Goal: Navigation & Orientation: Find specific page/section

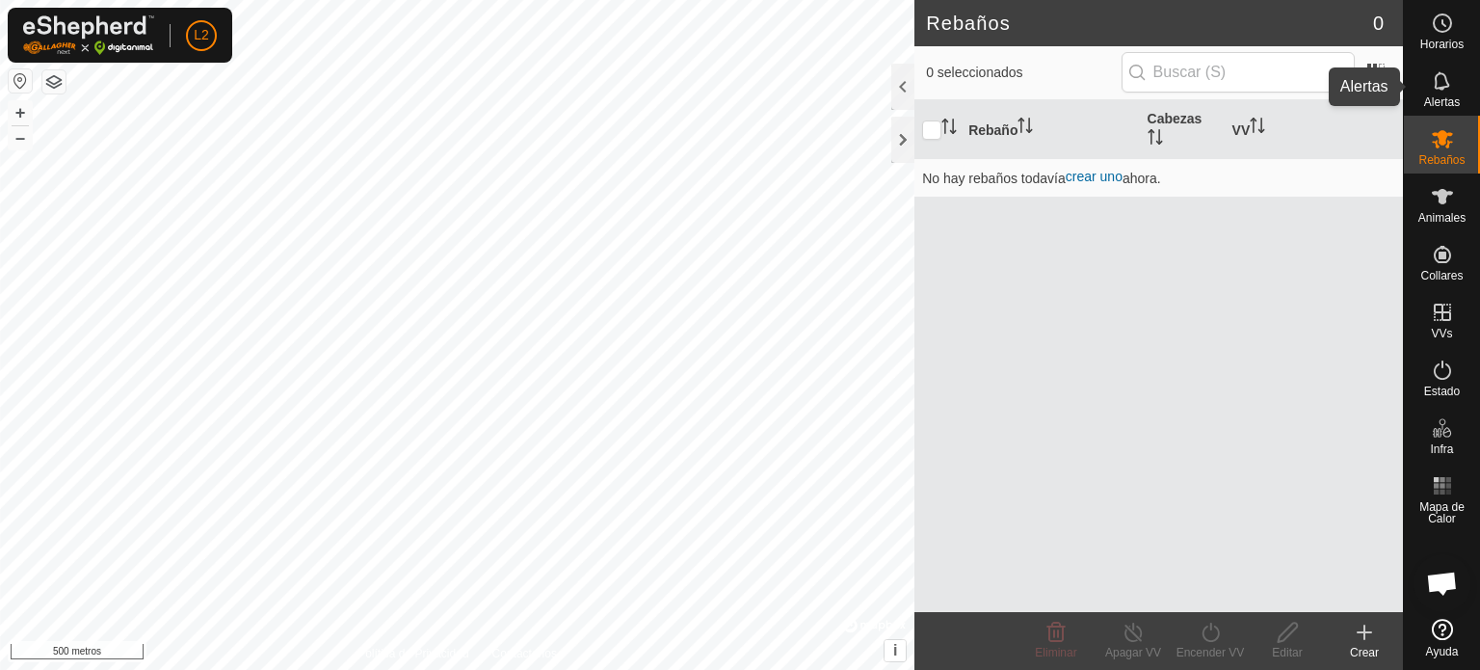
click at [1457, 95] on font "Alertas" at bounding box center [1442, 101] width 36 height 13
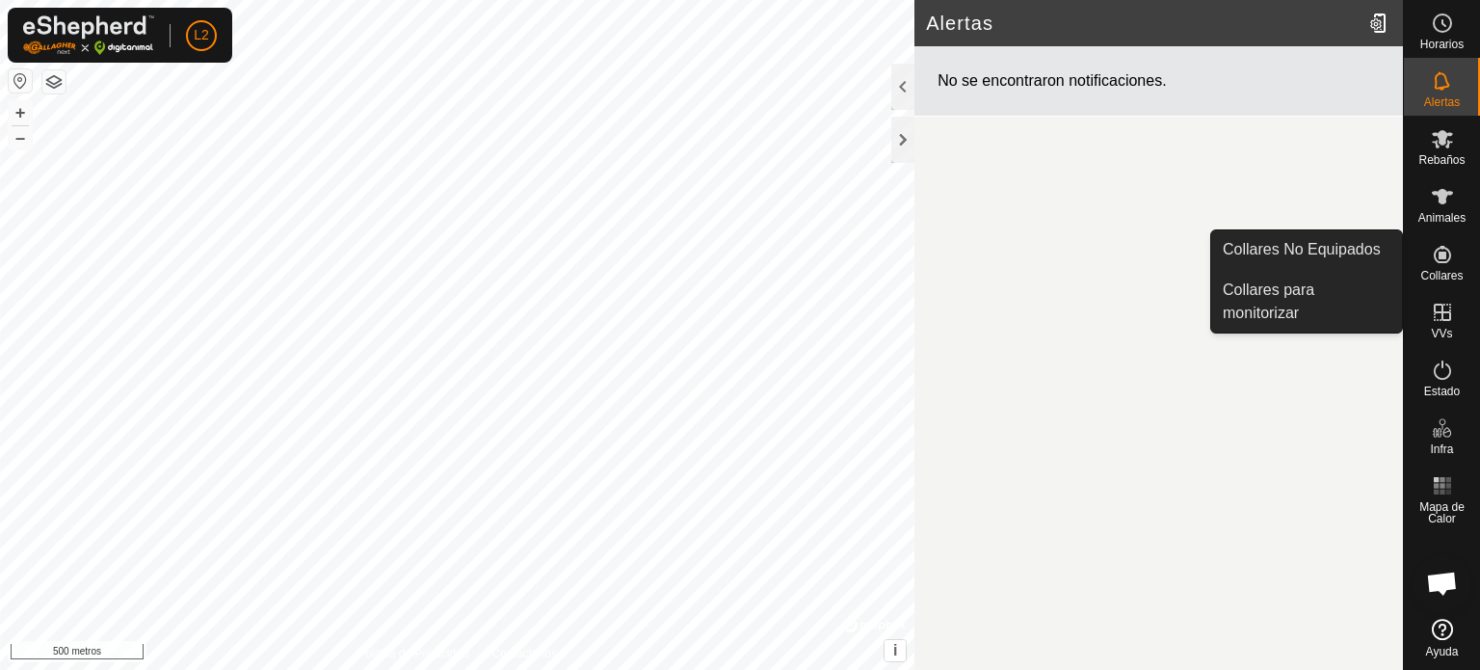
click at [1444, 267] on es-neckbands-svg-icon at bounding box center [1442, 254] width 35 height 31
click at [1311, 284] on link "Collares para monitorizar" at bounding box center [1306, 302] width 191 height 62
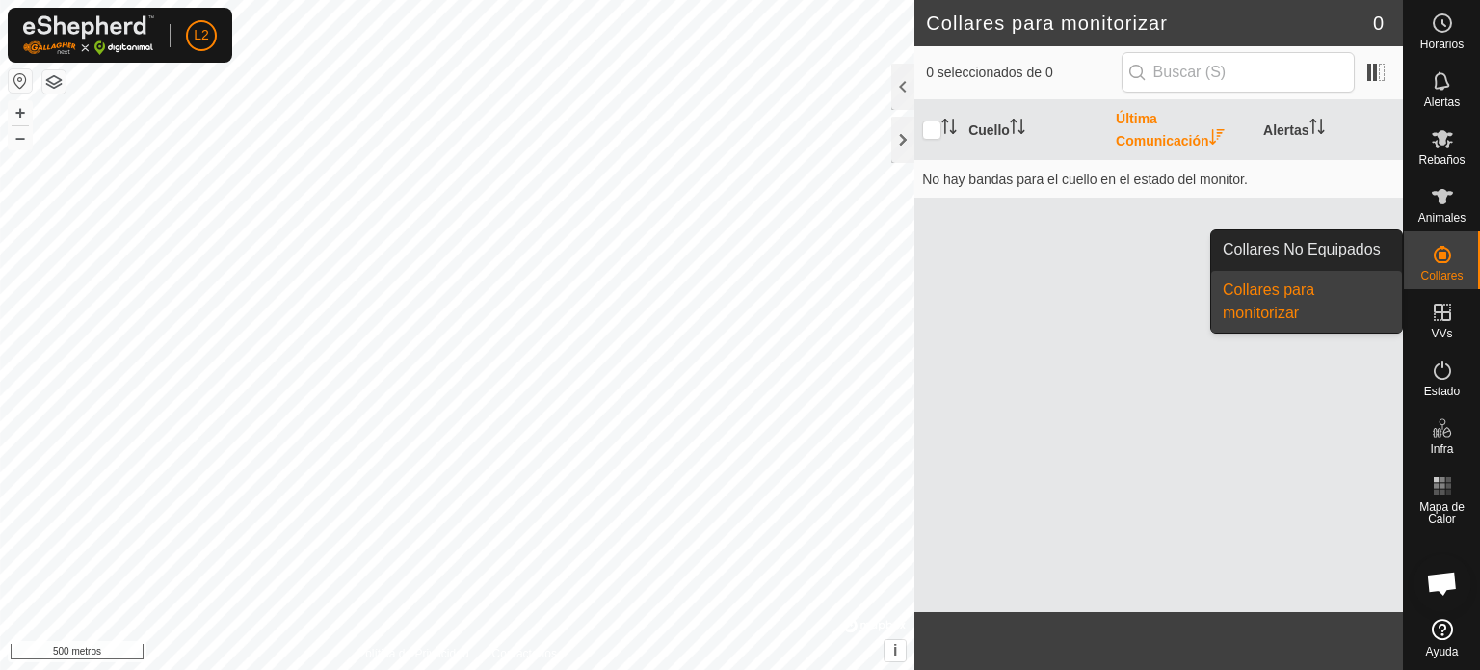
click at [1443, 253] on icon at bounding box center [1442, 254] width 17 height 17
click at [1289, 250] on link "Collares No Equipados" at bounding box center [1306, 249] width 191 height 39
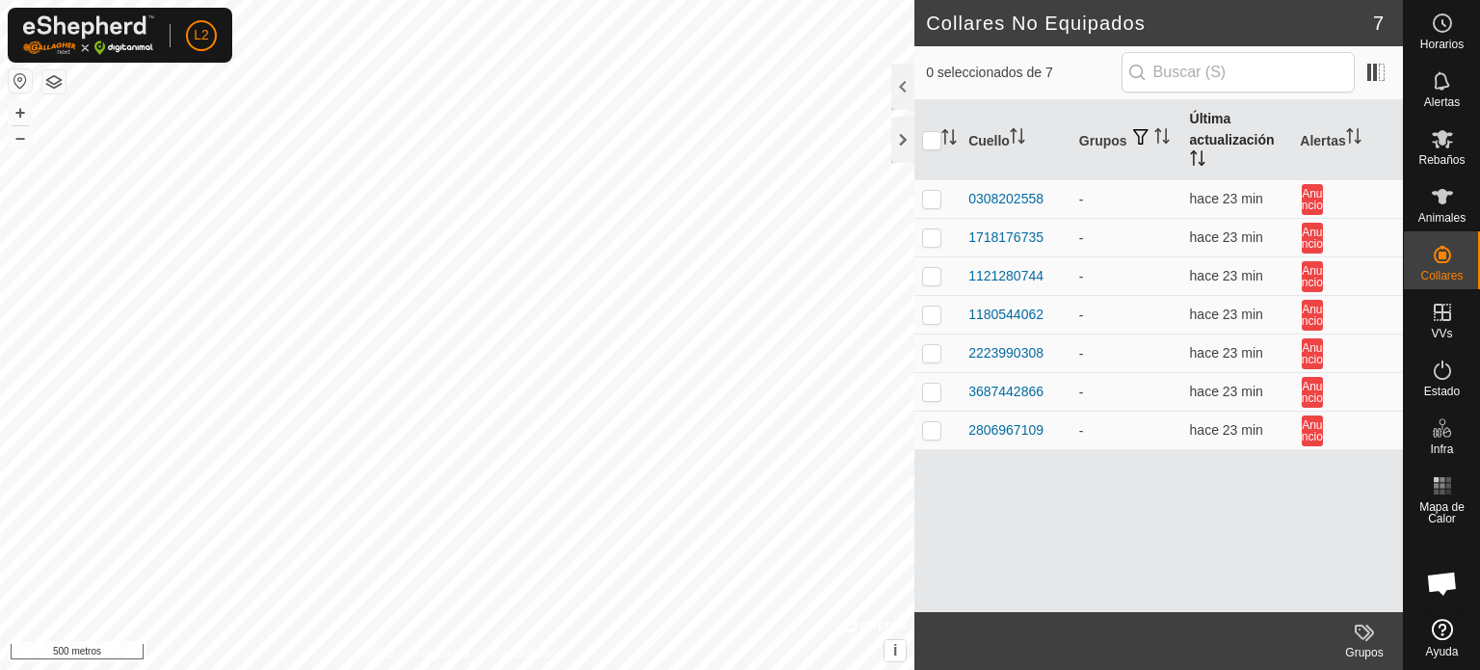
click at [1203, 159] on icon "Activar para ordenar" at bounding box center [1197, 157] width 15 height 15
click at [1196, 153] on icon "Activar para ordenar" at bounding box center [1197, 157] width 15 height 15
click at [1422, 212] on font "Animales" at bounding box center [1441, 217] width 47 height 13
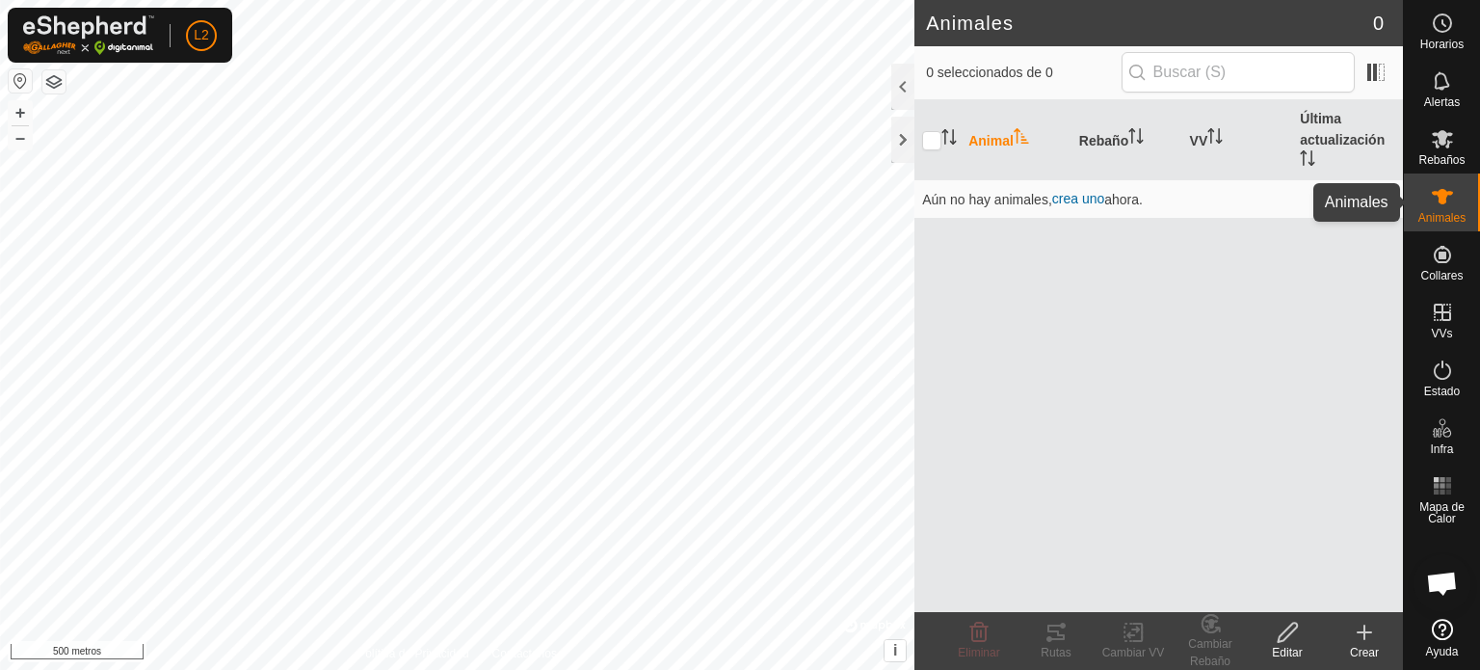
click at [1449, 203] on icon at bounding box center [1442, 196] width 23 height 23
click at [1005, 139] on font "Animal" at bounding box center [990, 140] width 45 height 15
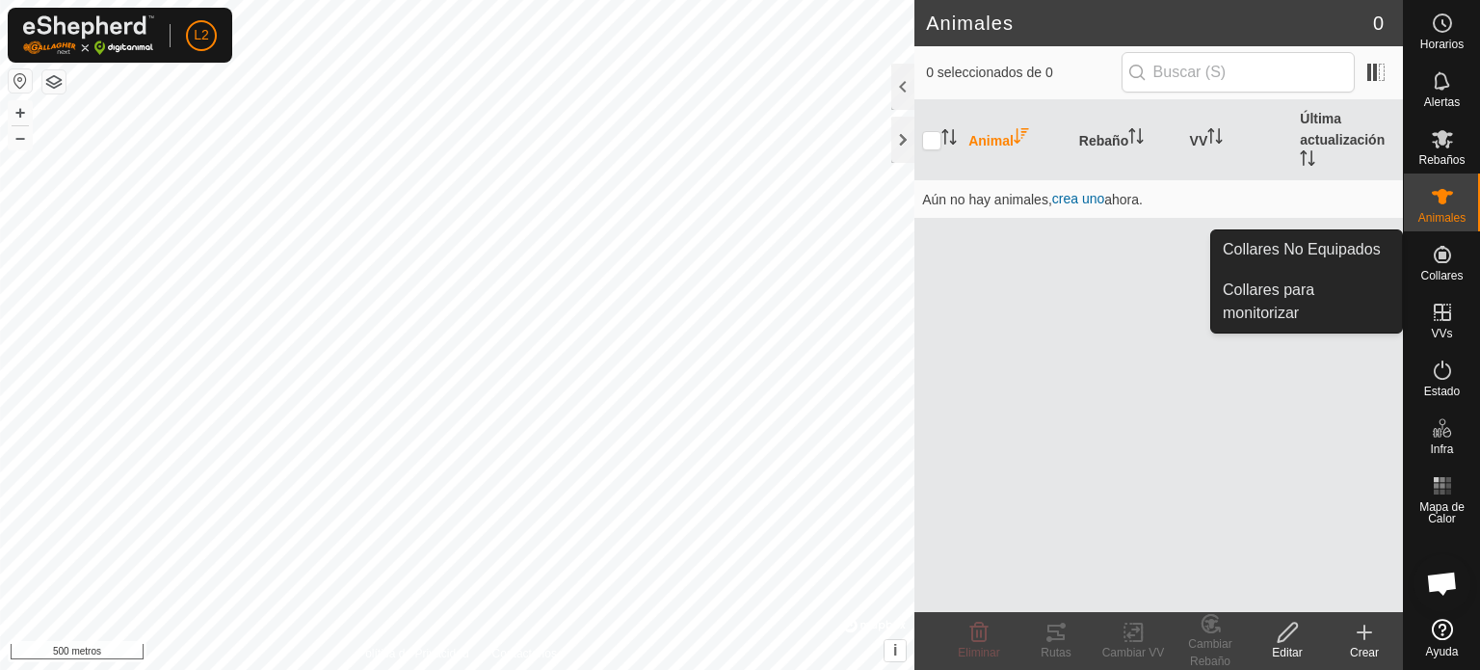
click at [1434, 271] on font "Collares" at bounding box center [1441, 275] width 42 height 13
click at [1332, 247] on link "Collares No Equipados" at bounding box center [1306, 249] width 191 height 39
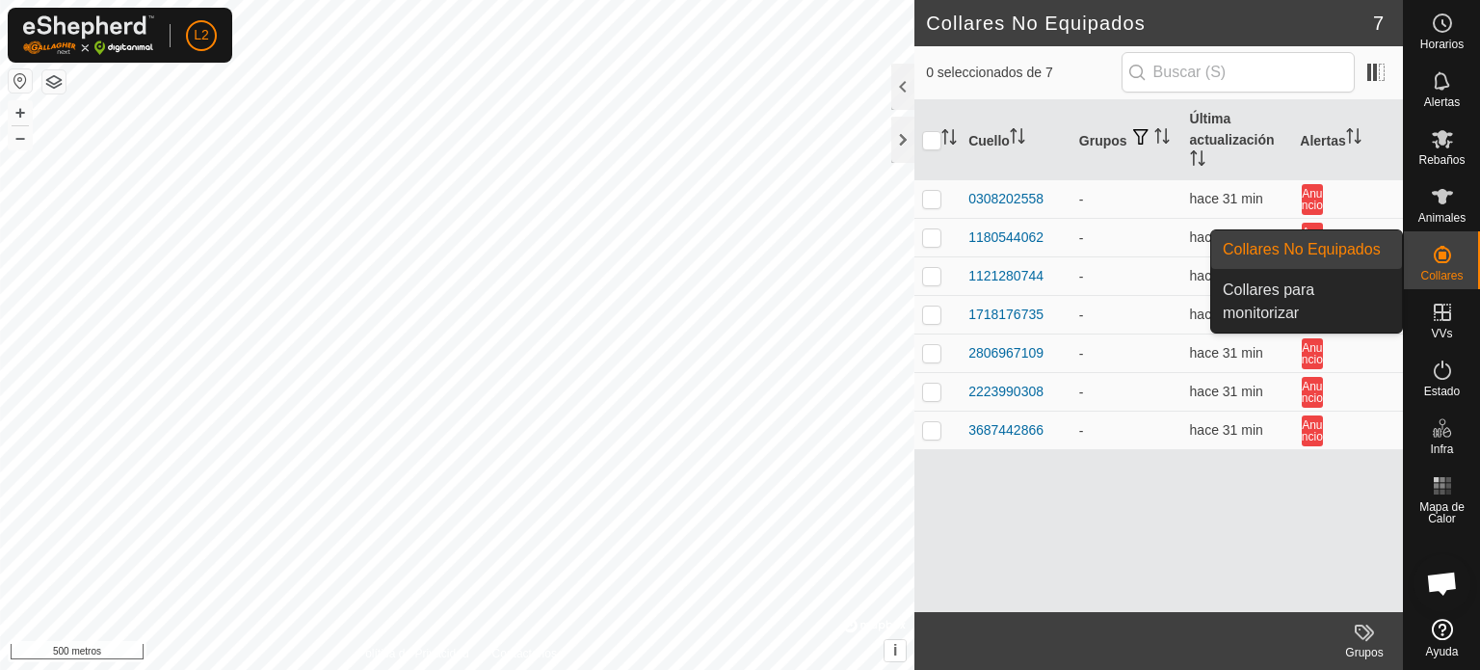
click at [1459, 271] on font "Collares" at bounding box center [1441, 275] width 42 height 13
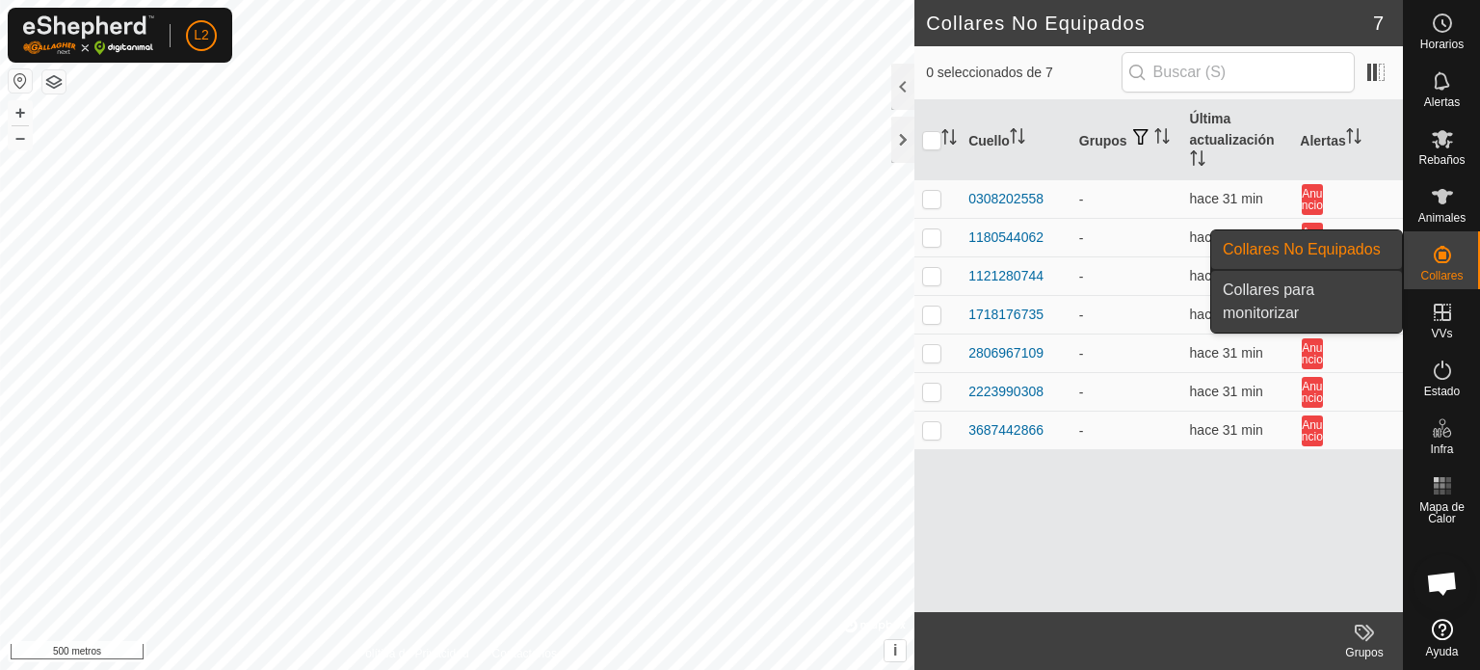
click at [1254, 300] on link "Collares para monitorizar" at bounding box center [1306, 302] width 191 height 62
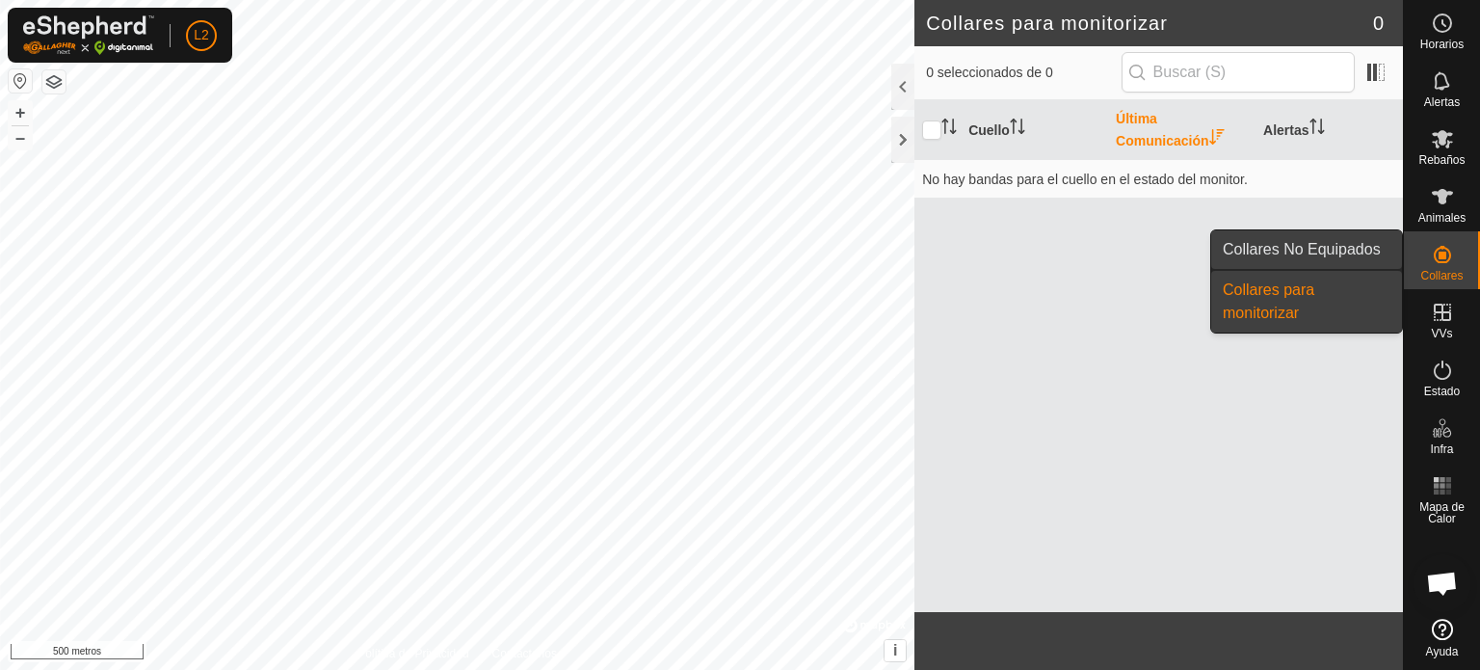
click at [1325, 252] on link "Collares No Equipados" at bounding box center [1306, 249] width 191 height 39
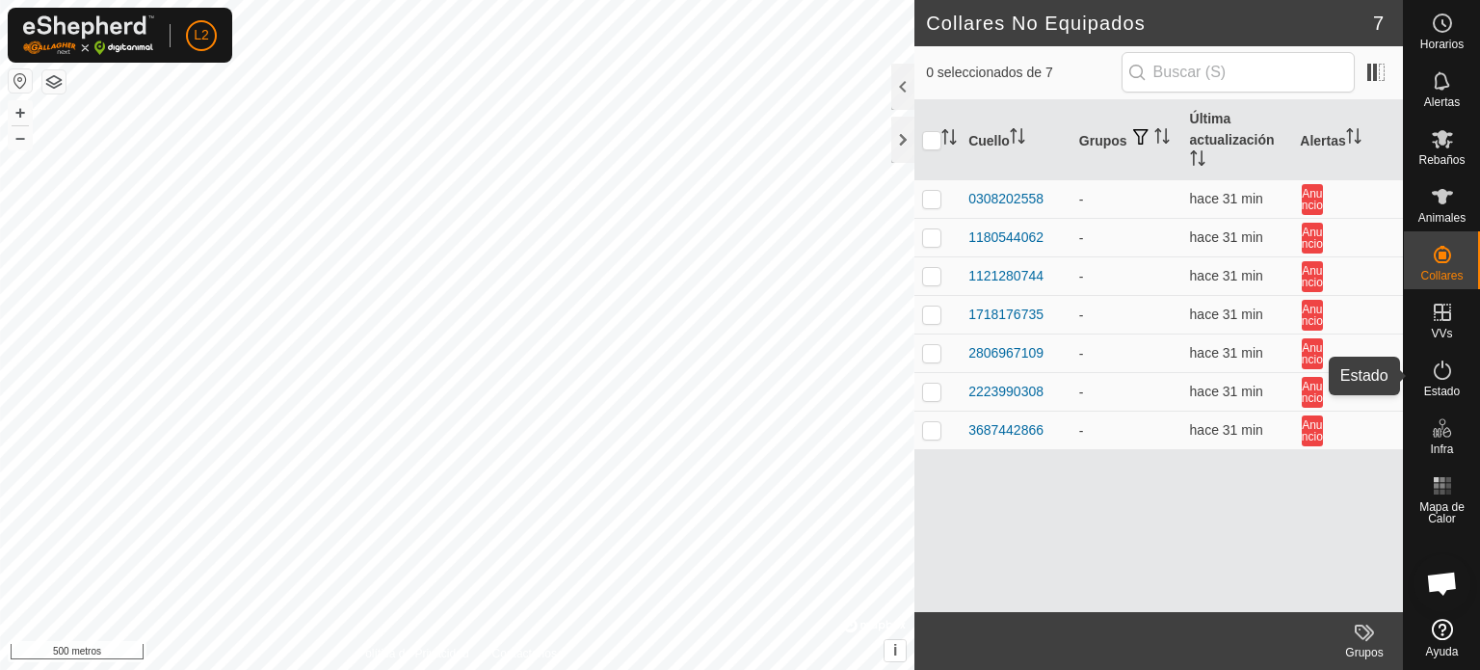
click at [1439, 374] on icon at bounding box center [1442, 369] width 23 height 23
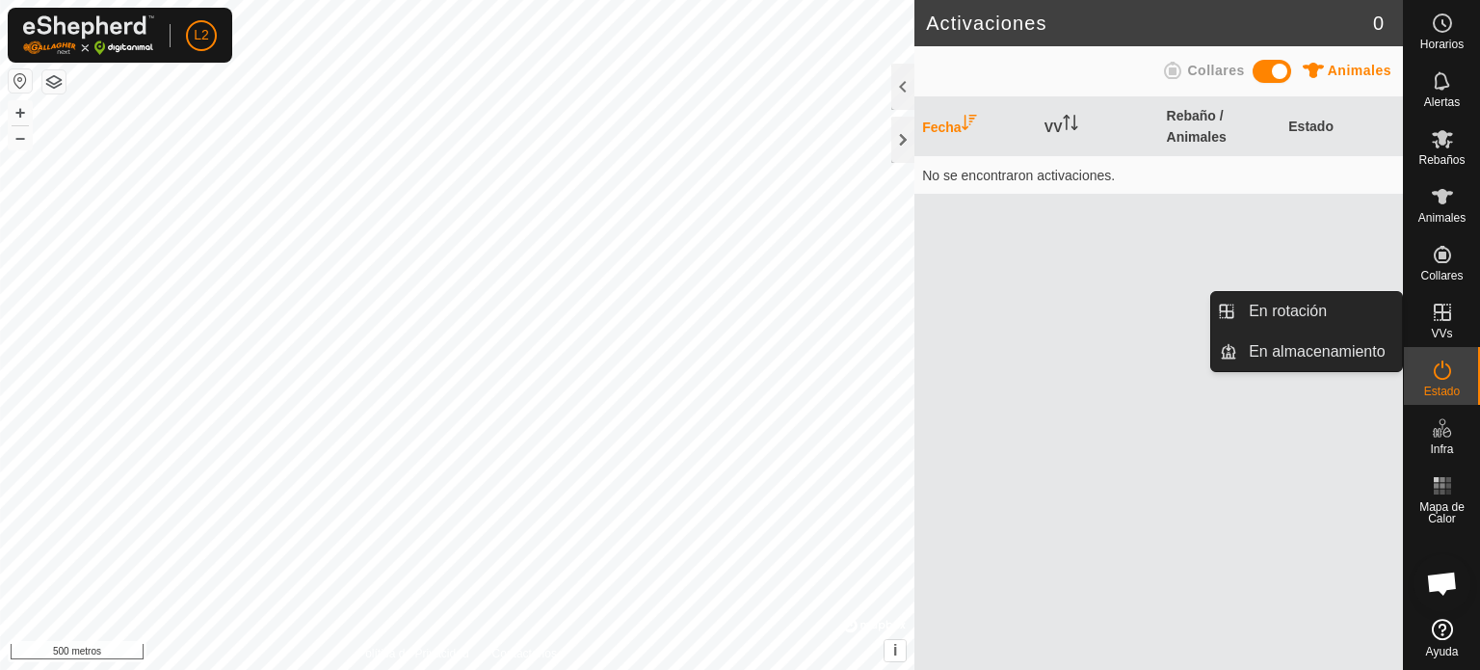
click at [1441, 323] on icon at bounding box center [1442, 312] width 23 height 23
click at [1344, 349] on link "En almacenamiento" at bounding box center [1319, 351] width 165 height 39
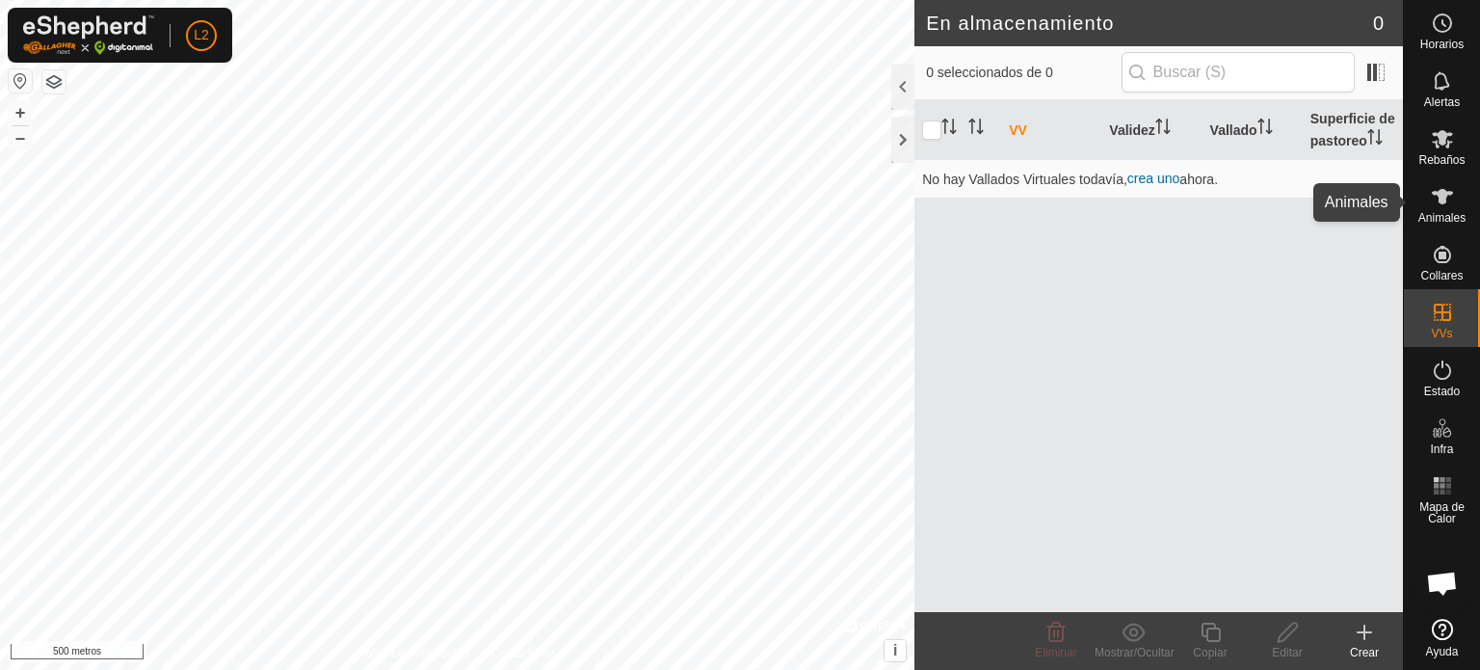
click at [1436, 215] on font "Animales" at bounding box center [1441, 217] width 47 height 13
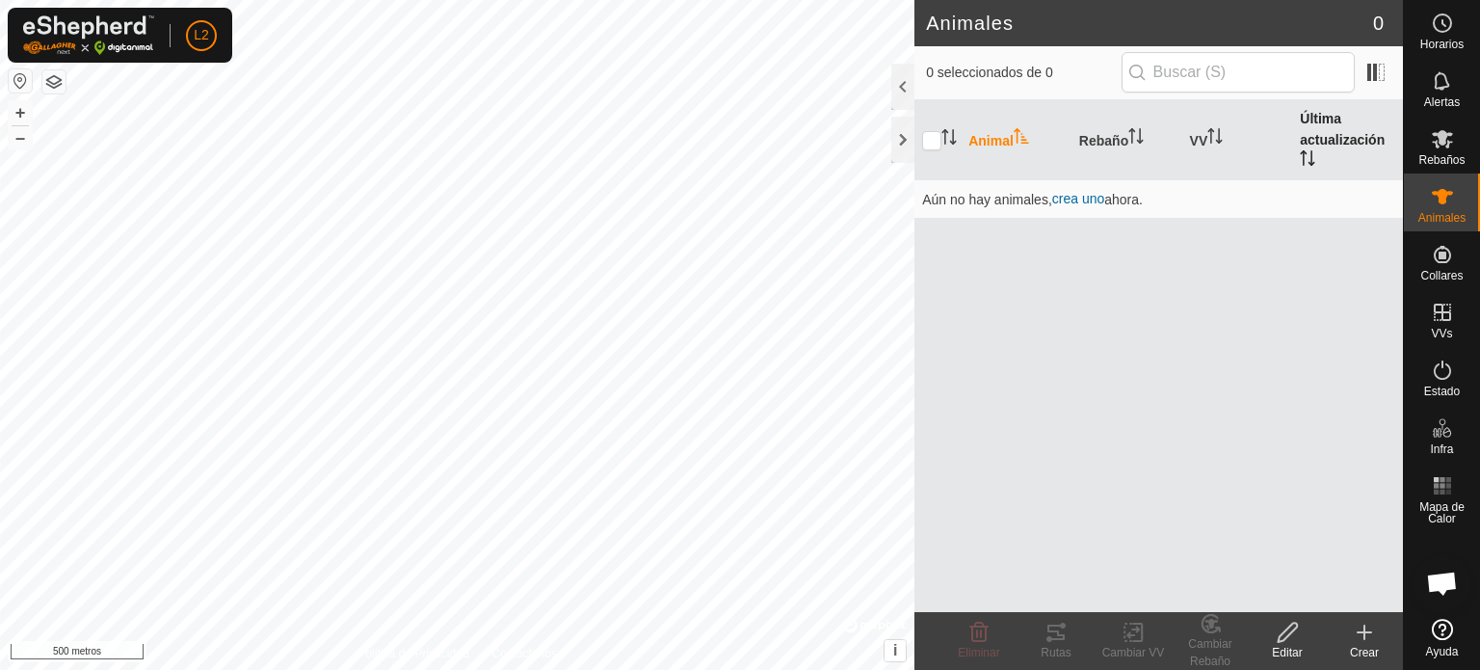
click at [1321, 131] on font "Última actualización" at bounding box center [1342, 128] width 85 height 37
click at [1431, 149] on icon at bounding box center [1442, 138] width 23 height 23
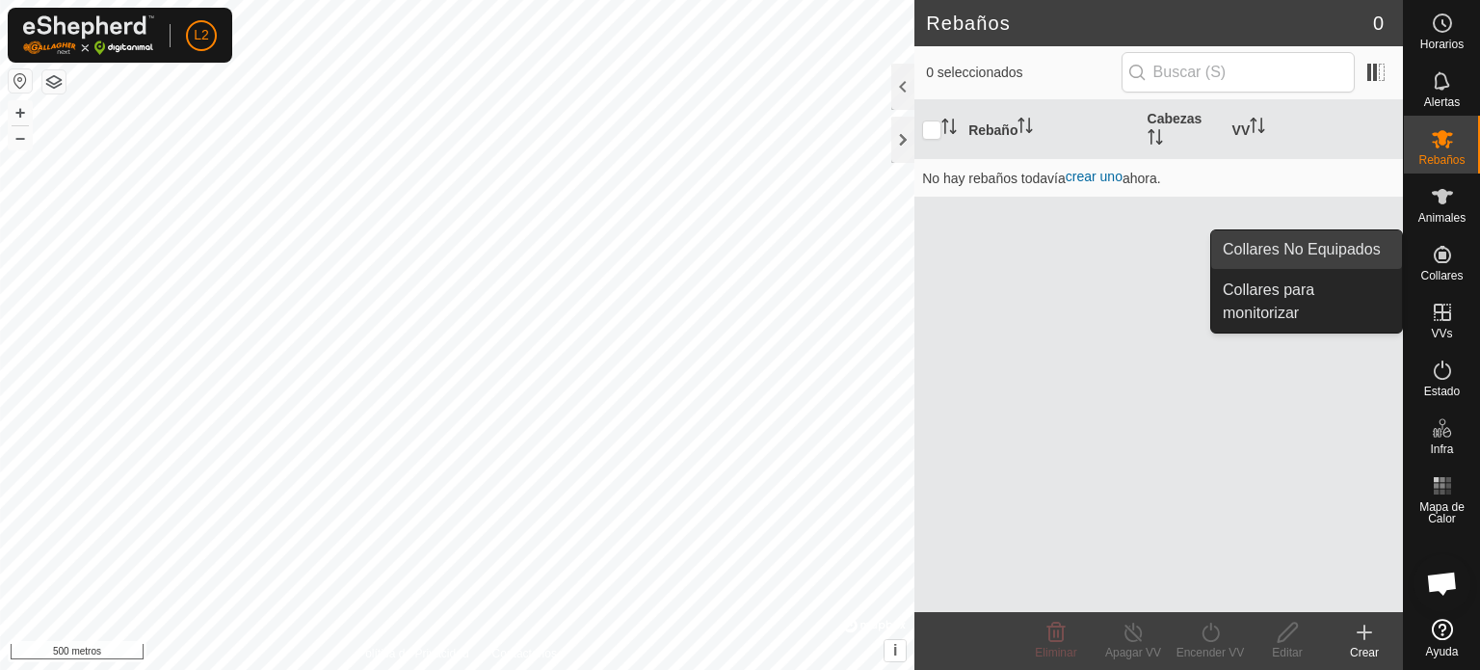
drag, startPoint x: 1401, startPoint y: 258, endPoint x: 1337, endPoint y: 244, distance: 66.2
click at [1337, 244] on link "Collares No Equipados" at bounding box center [1306, 249] width 191 height 39
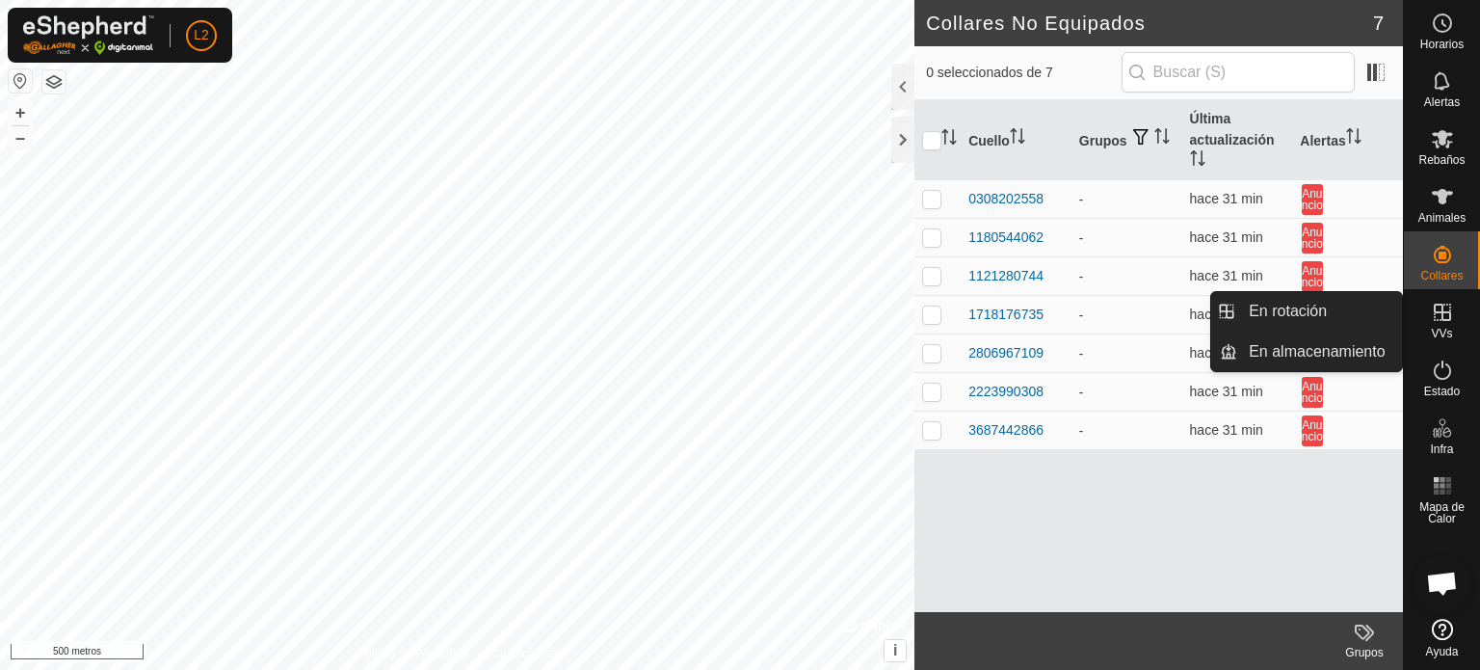
click at [1436, 324] on es-virtualpaddocks-svg-icon at bounding box center [1442, 312] width 35 height 31
click at [1448, 323] on icon at bounding box center [1442, 312] width 23 height 23
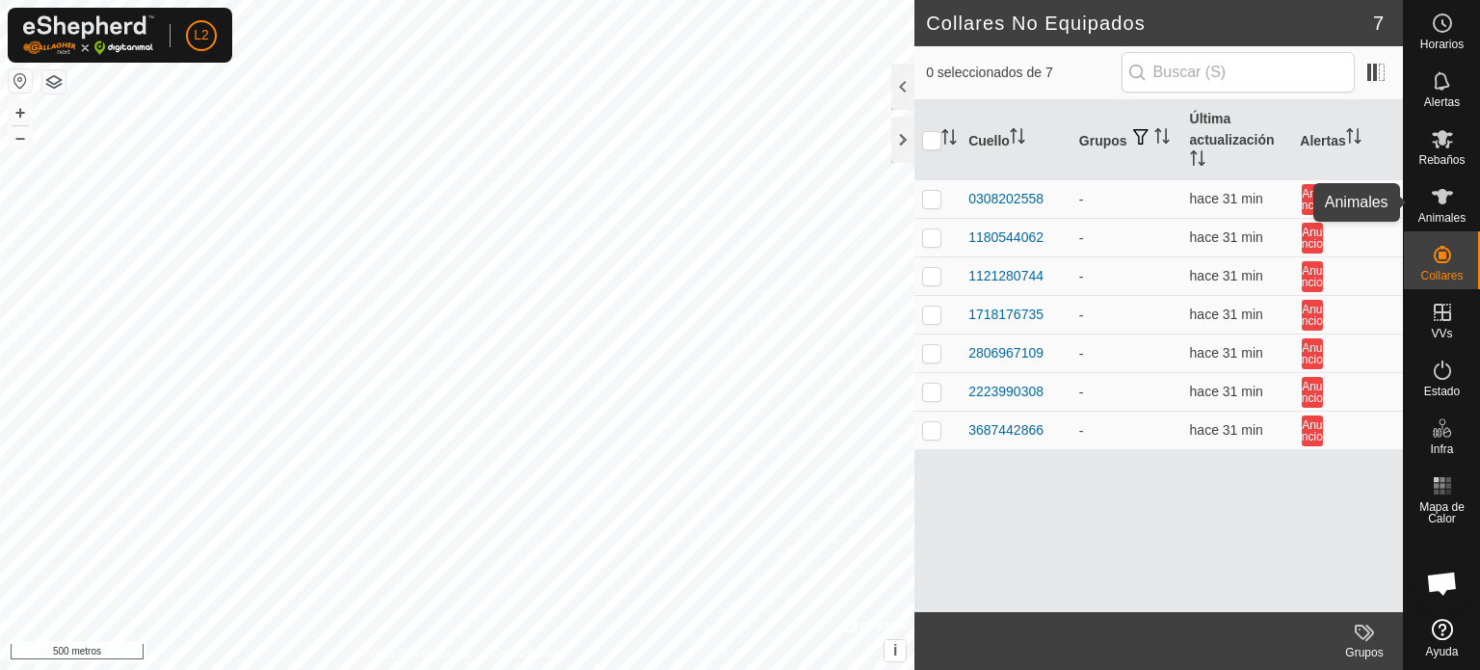
click at [1445, 221] on font "Animales" at bounding box center [1441, 217] width 47 height 13
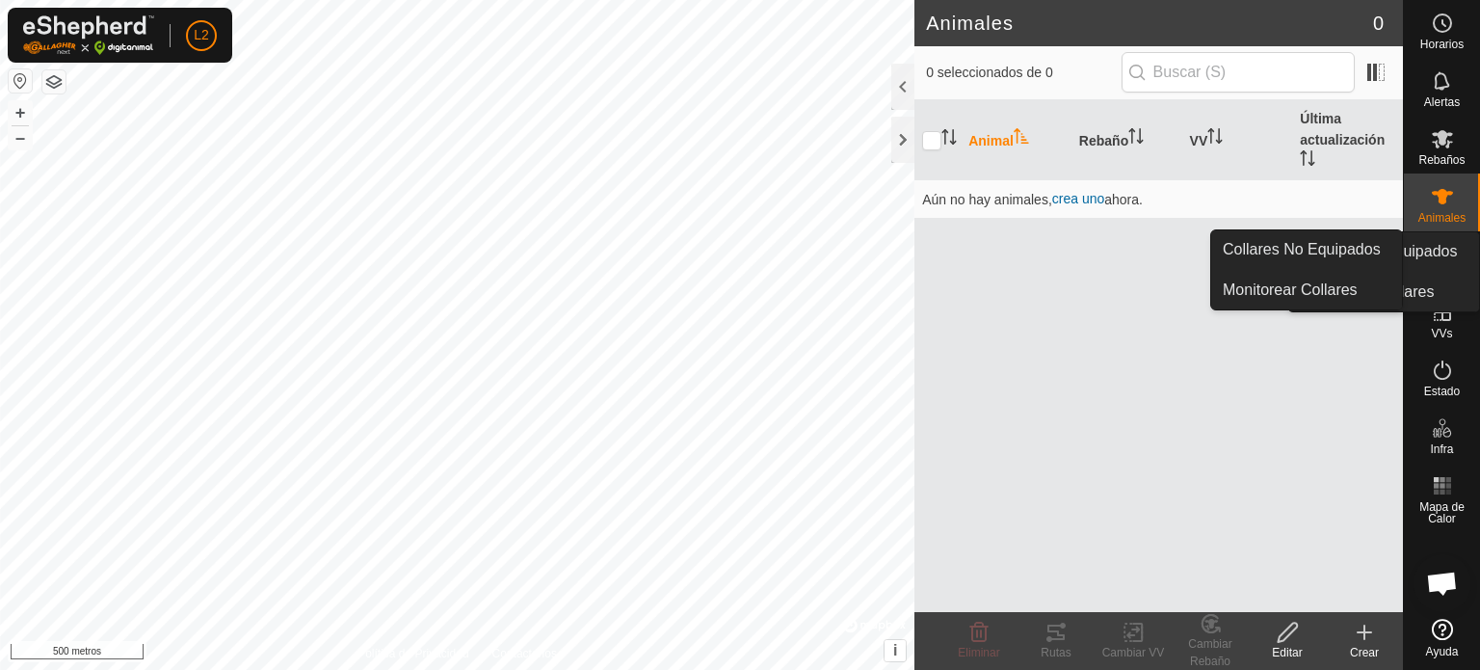
click at [1432, 263] on icon at bounding box center [1442, 254] width 23 height 23
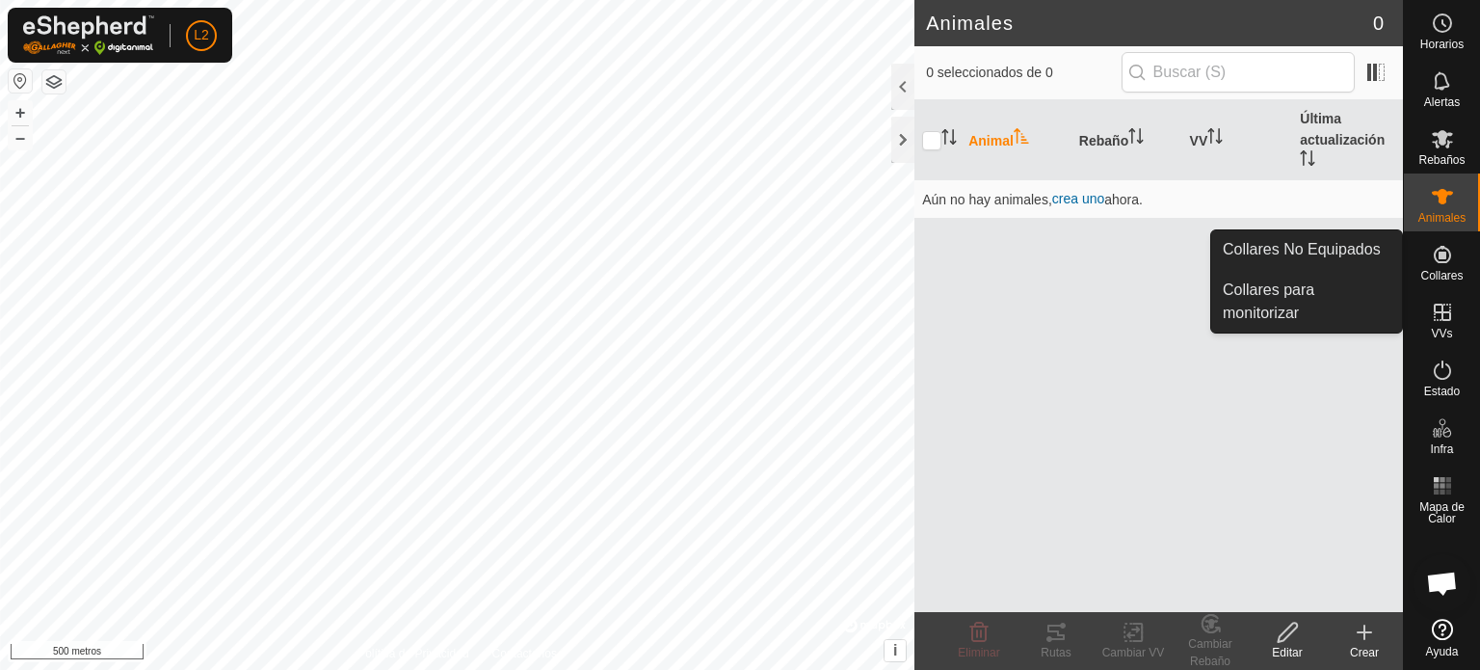
click at [1447, 267] on es-neckbands-svg-icon at bounding box center [1442, 254] width 35 height 31
click at [1304, 247] on link "Collares No Equipados" at bounding box center [1306, 249] width 191 height 39
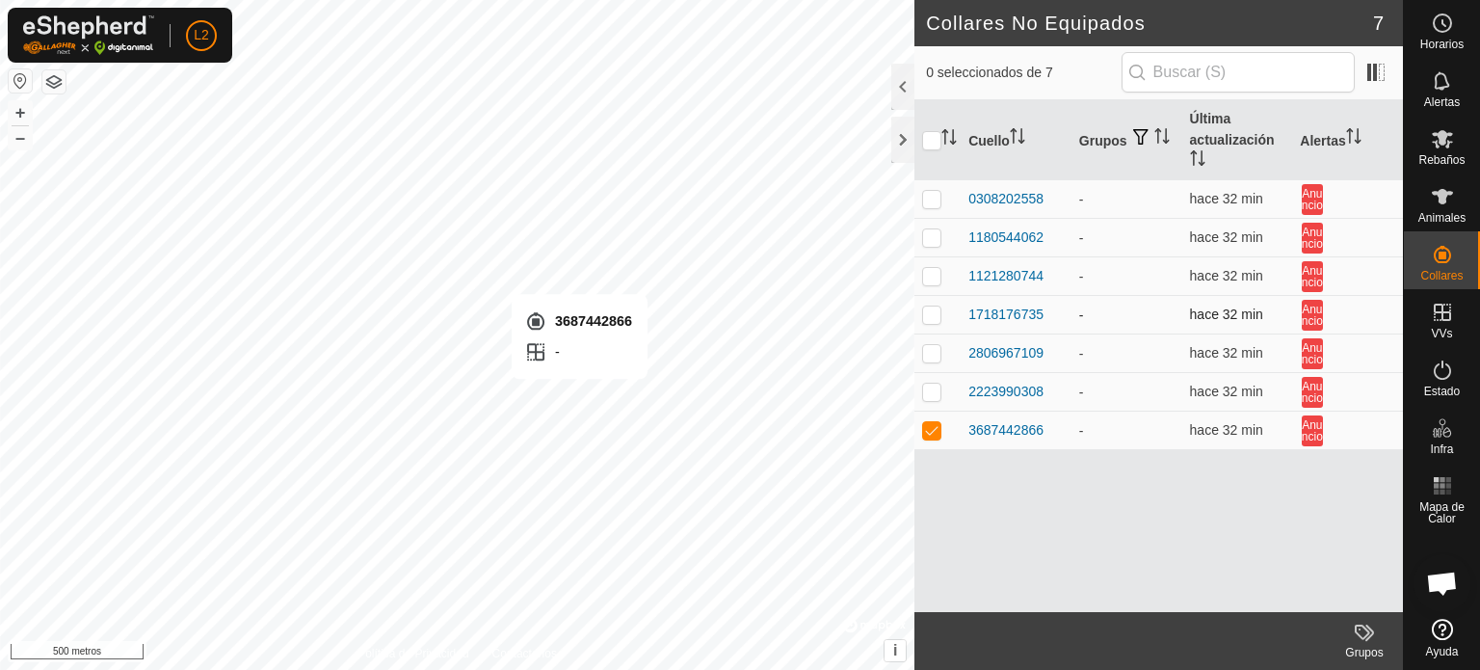
checkbox input "false"
click at [1384, 72] on span at bounding box center [1376, 72] width 31 height 31
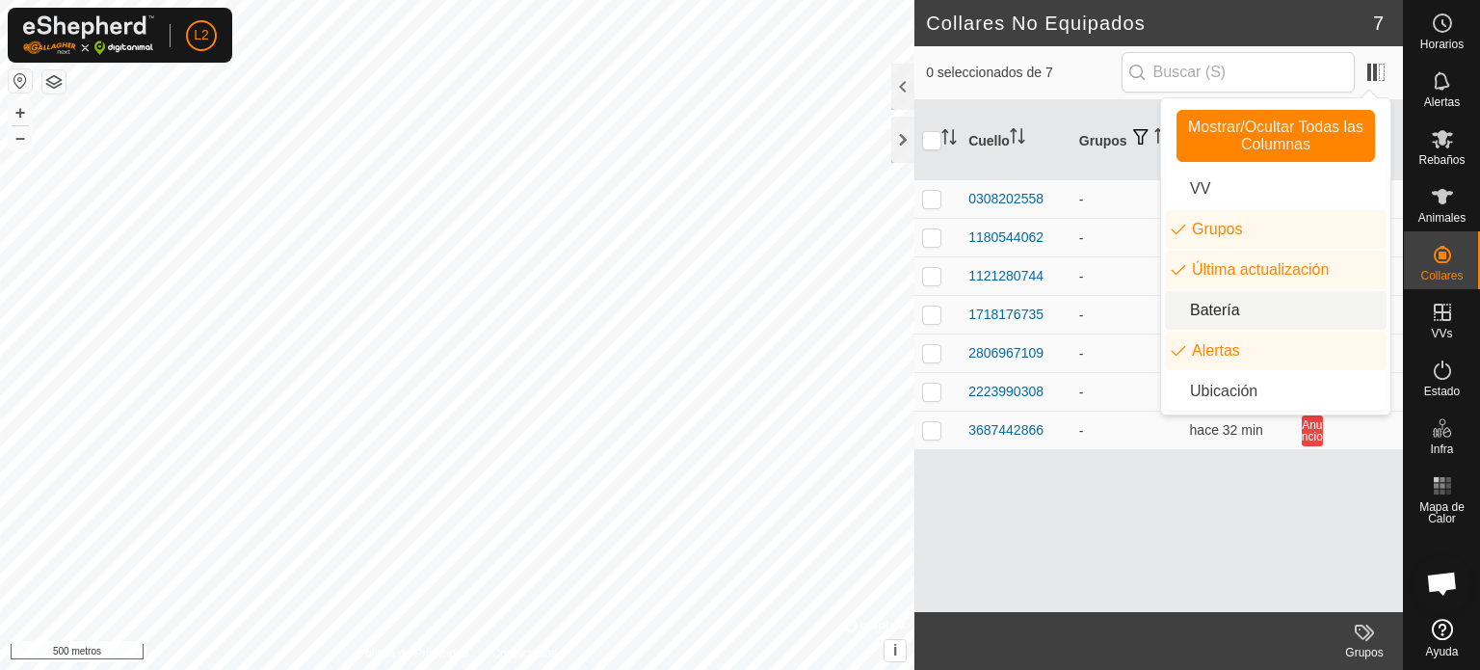
click at [1176, 315] on li "Batería" at bounding box center [1276, 310] width 222 height 39
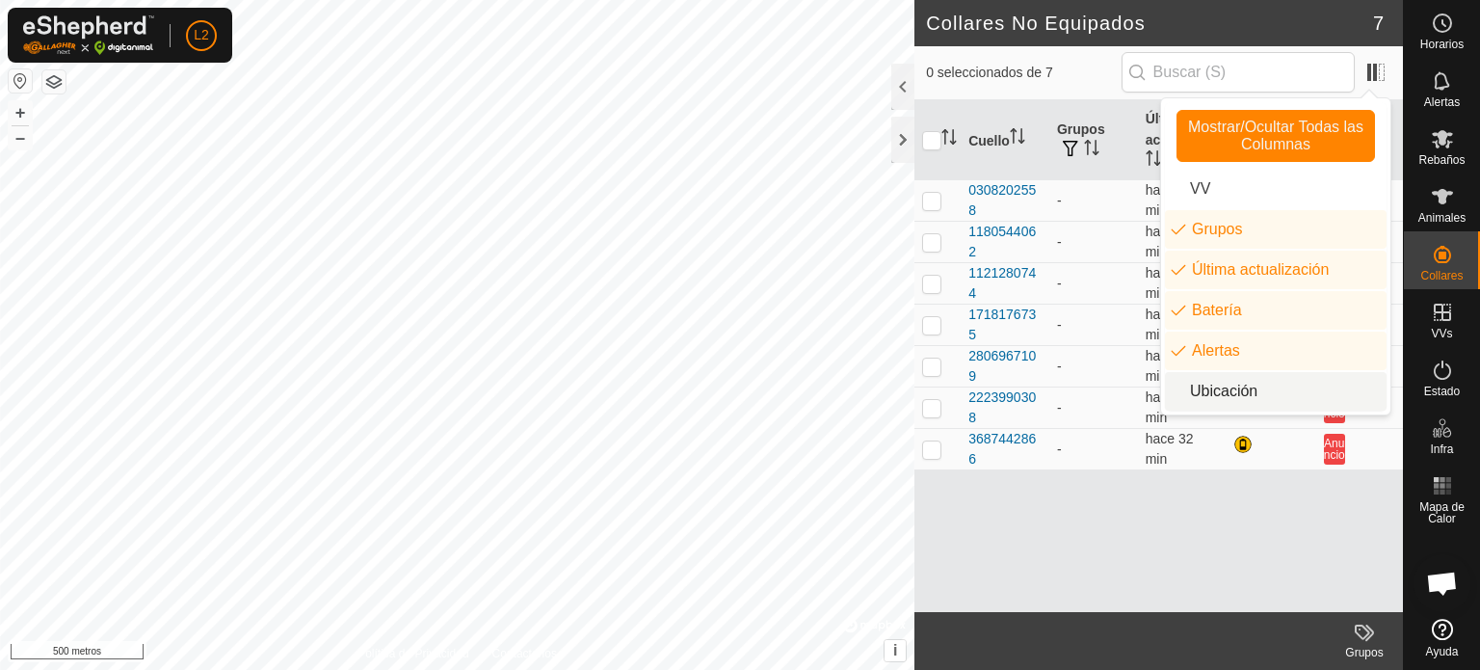
click at [1134, 541] on div "Cuello Grupos Última actualización Batería Alertas 0308202558 - hace 32 min Anu…" at bounding box center [1158, 356] width 489 height 512
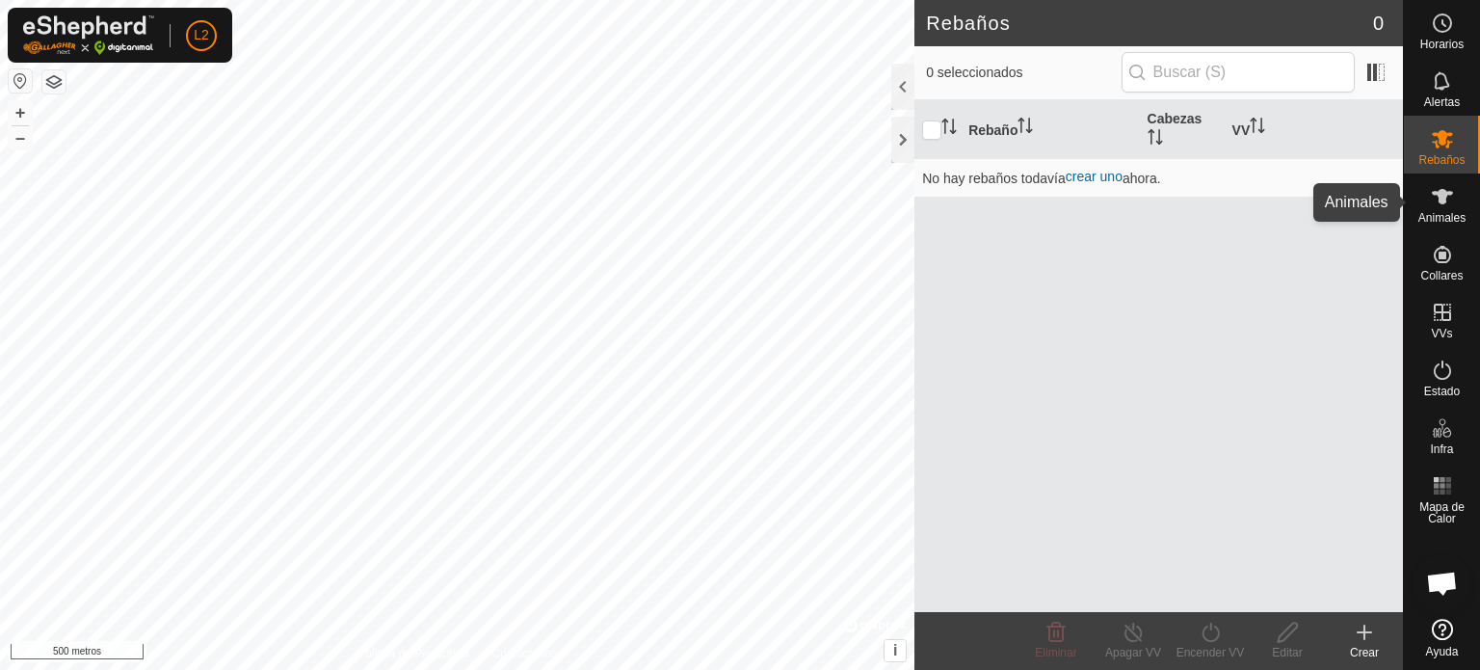
click at [1445, 206] on icon at bounding box center [1442, 196] width 23 height 23
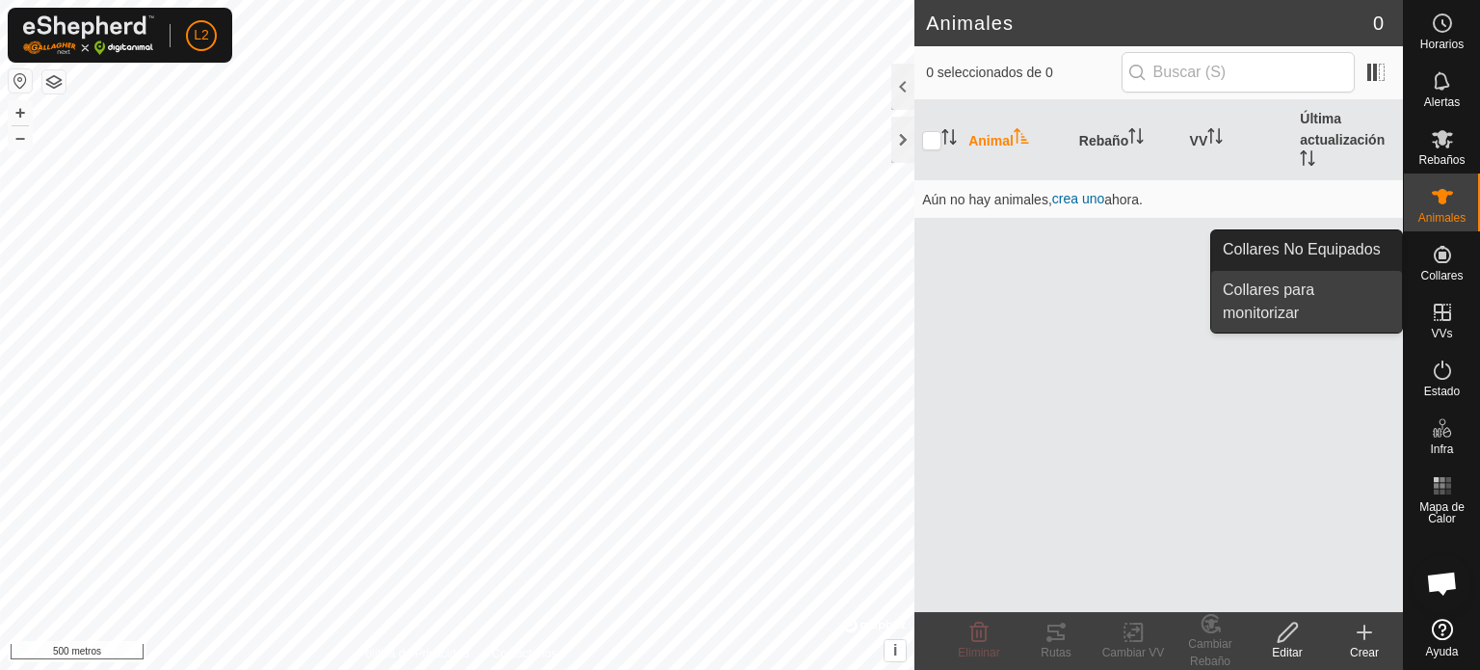
click at [1284, 288] on link "Collares para monitorizar" at bounding box center [1306, 302] width 191 height 62
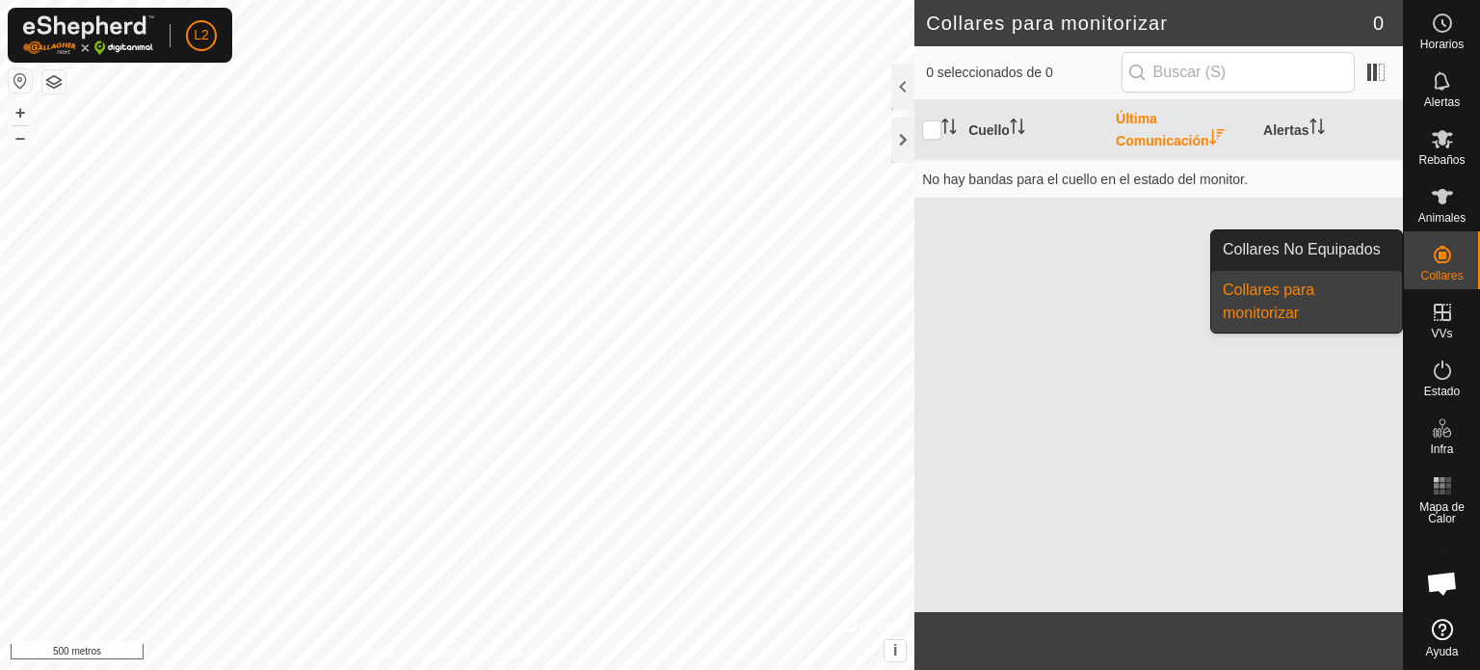
click at [1425, 260] on es-neckbands-svg-icon at bounding box center [1442, 254] width 35 height 31
click at [1330, 248] on link "Collares No Equipados" at bounding box center [1306, 249] width 191 height 39
